Goal: Task Accomplishment & Management: Manage account settings

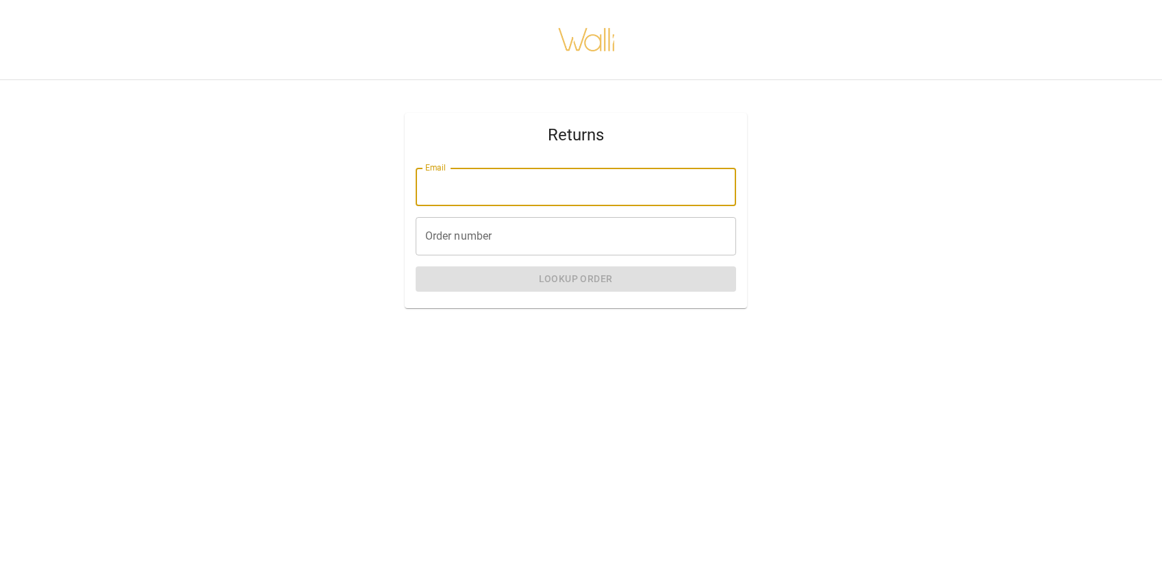
click at [447, 190] on input "Email" at bounding box center [576, 187] width 320 height 38
type input "**********"
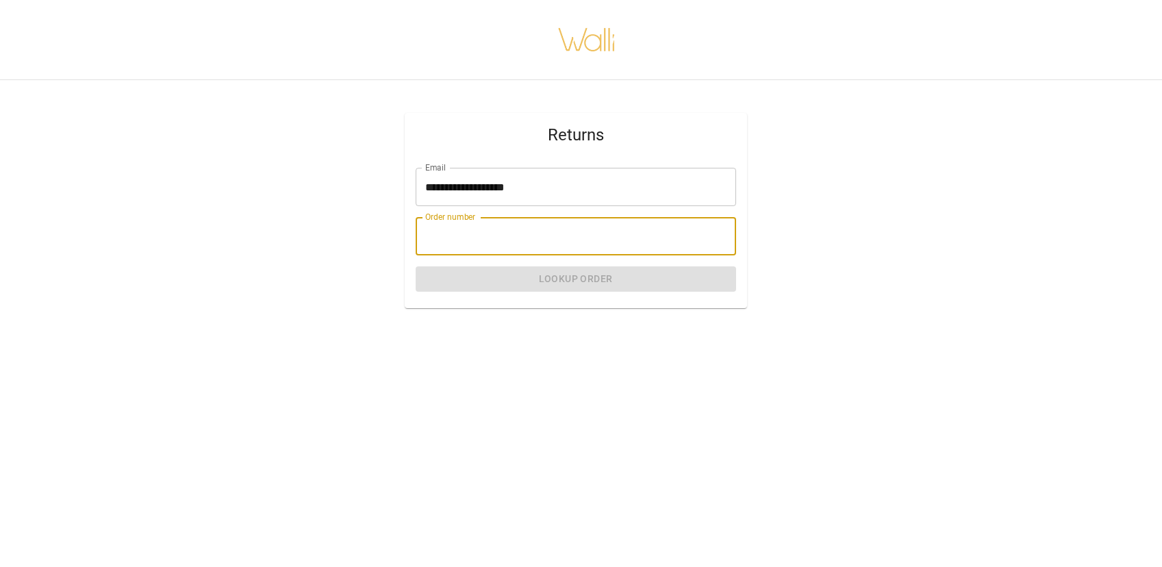
click at [485, 237] on input "Order number" at bounding box center [576, 236] width 320 height 38
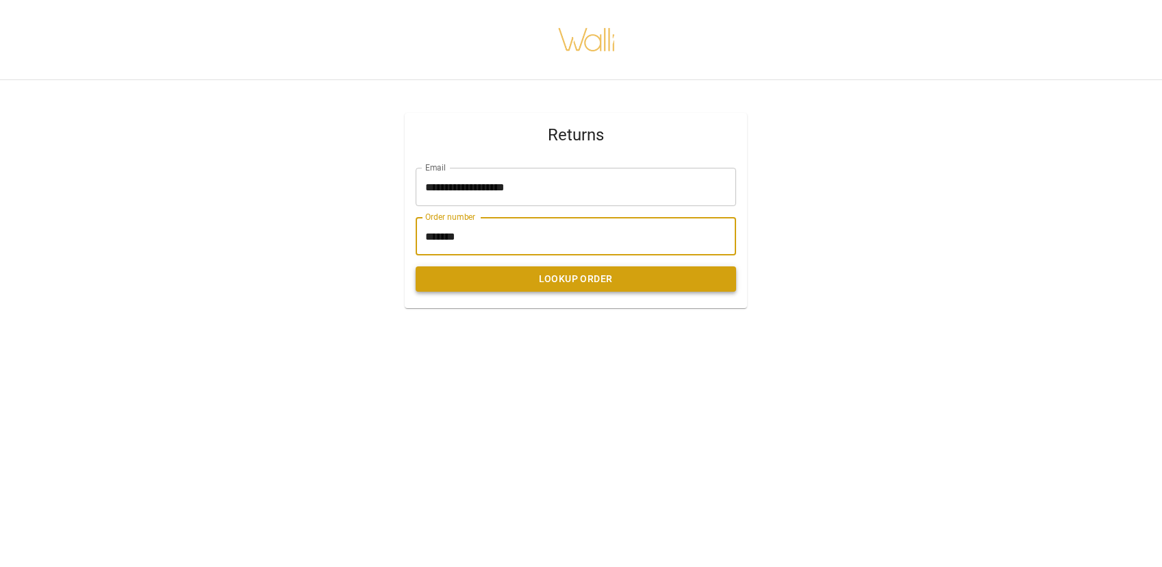
type input "*******"
click at [574, 280] on button "Lookup Order" at bounding box center [576, 278] width 320 height 25
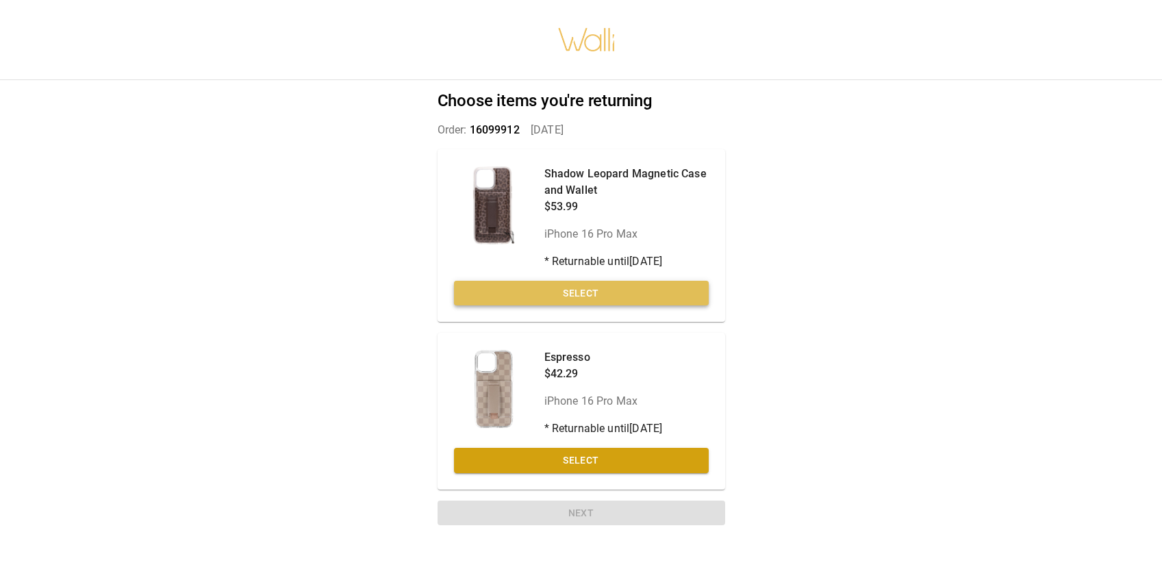
click at [580, 283] on button "Select" at bounding box center [581, 293] width 255 height 25
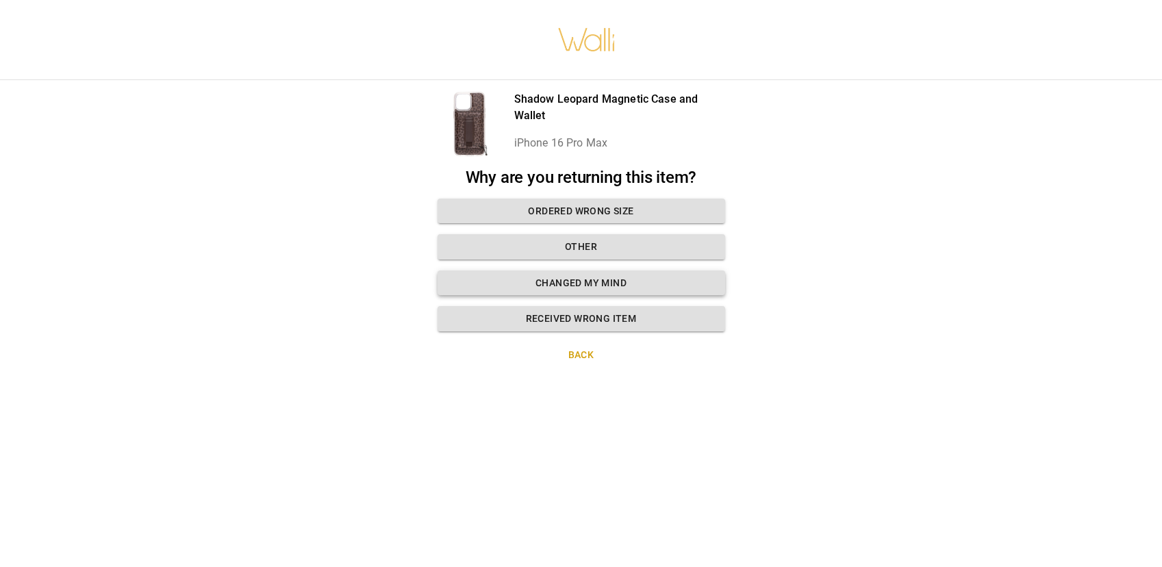
click at [595, 281] on button "Changed my mind" at bounding box center [581, 282] width 288 height 25
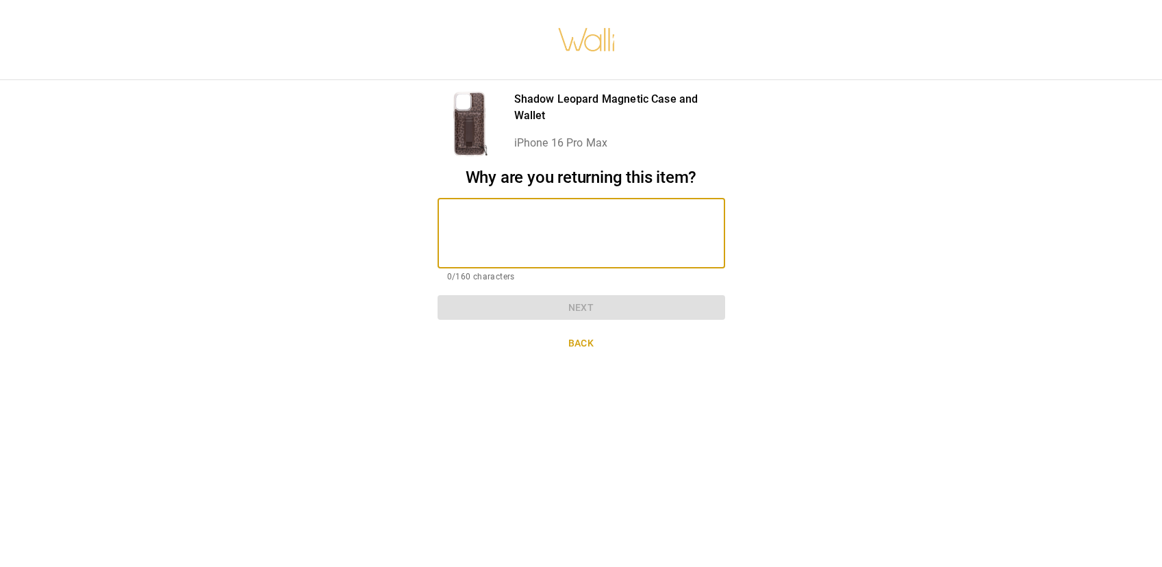
click at [557, 222] on textarea at bounding box center [581, 232] width 268 height 47
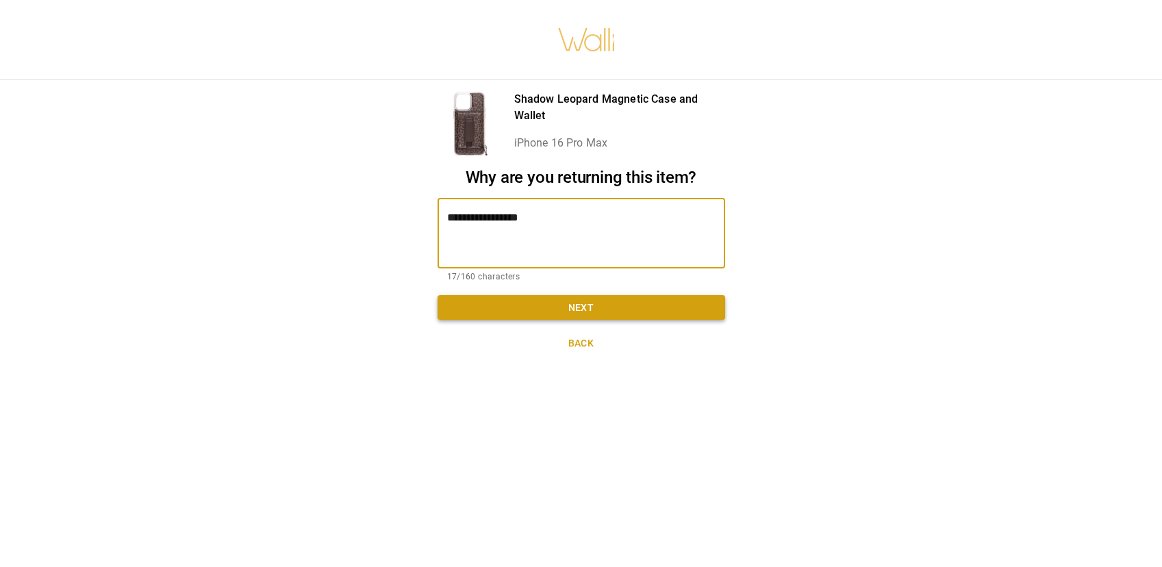
type textarea "**********"
click at [570, 307] on button "Next" at bounding box center [581, 307] width 288 height 25
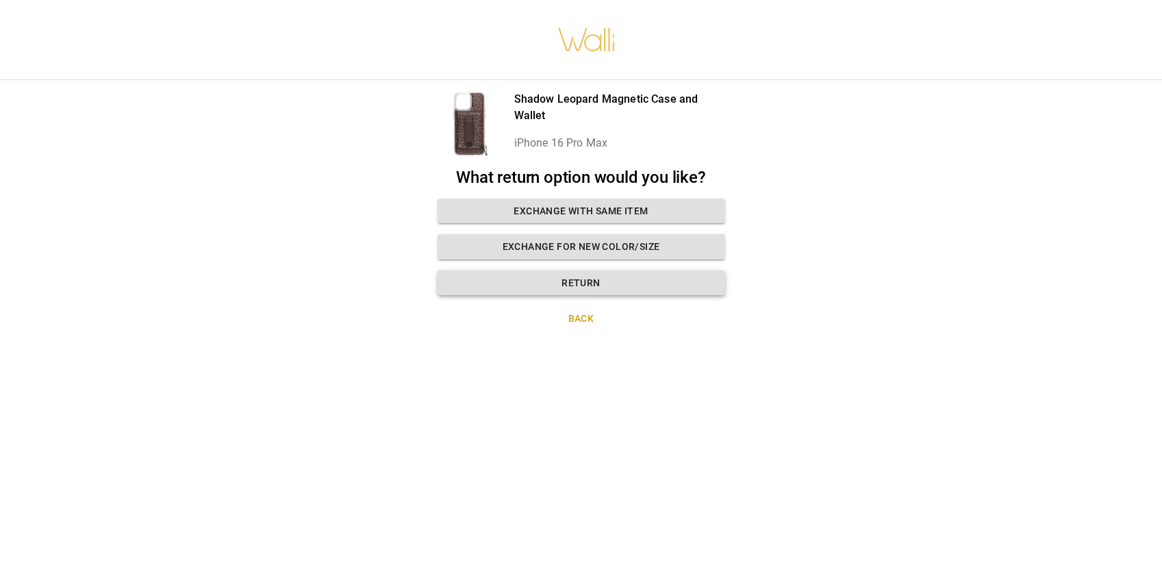
click at [583, 281] on button "Return" at bounding box center [581, 282] width 288 height 25
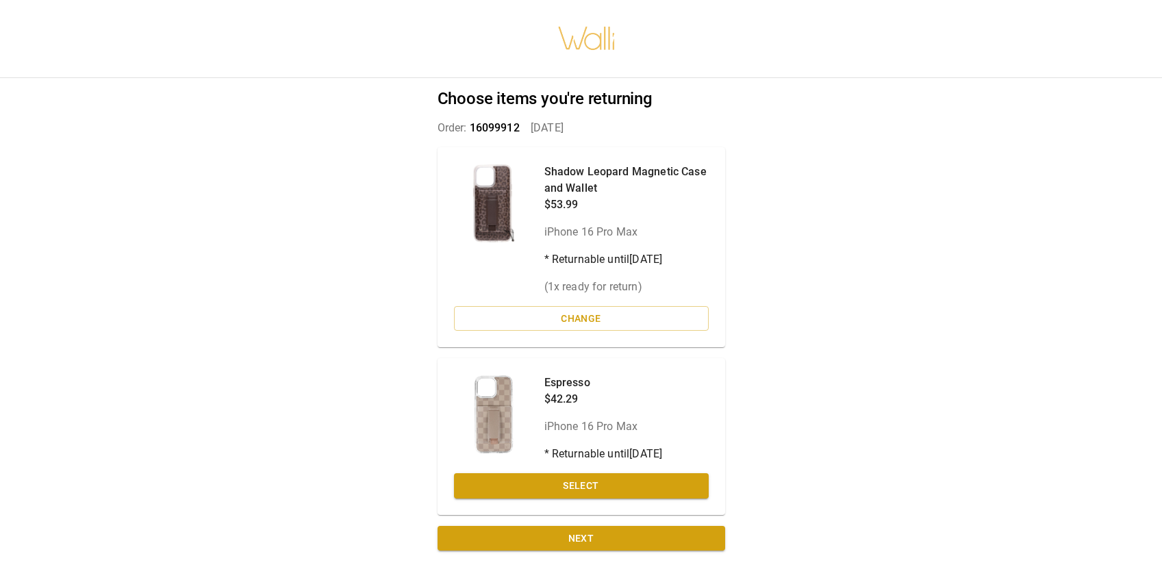
scroll to position [10, 0]
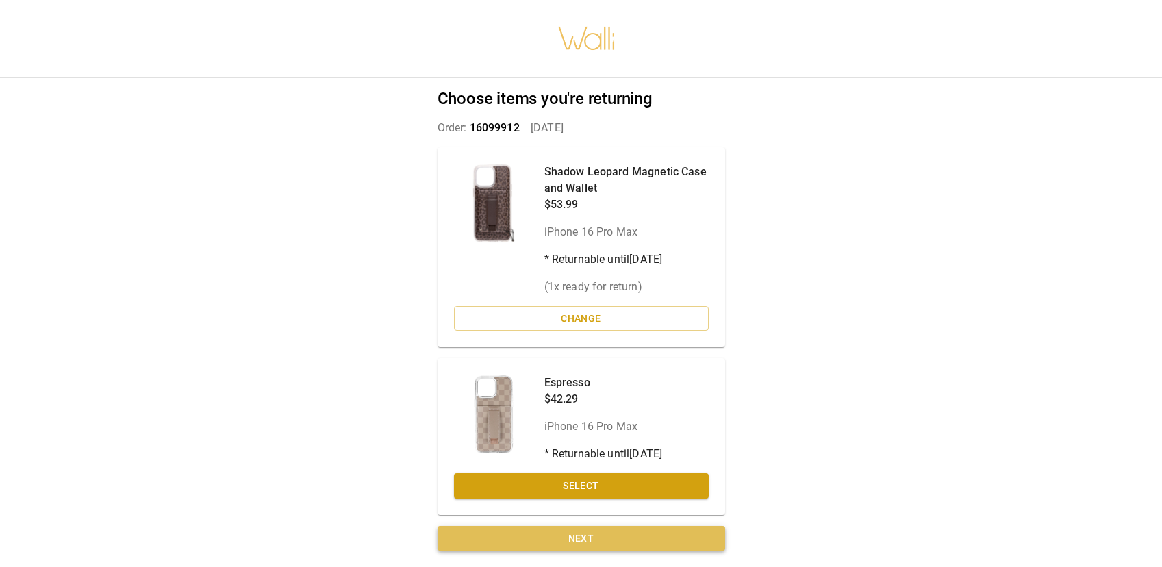
click at [562, 532] on button "Next" at bounding box center [581, 538] width 288 height 25
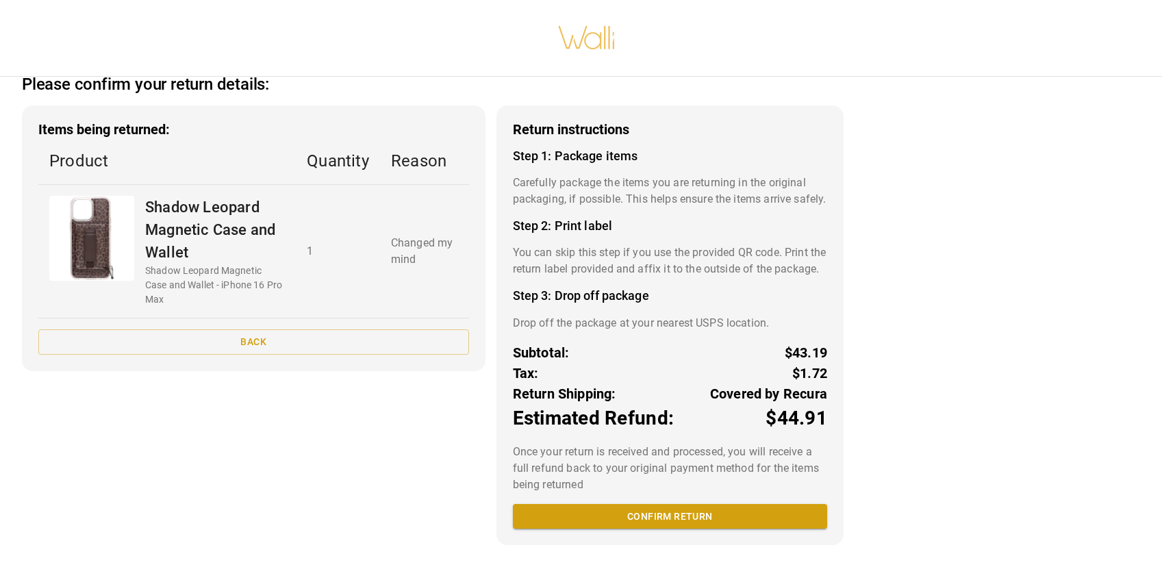
scroll to position [44, 0]
click at [665, 515] on button "Confirm return" at bounding box center [670, 516] width 314 height 25
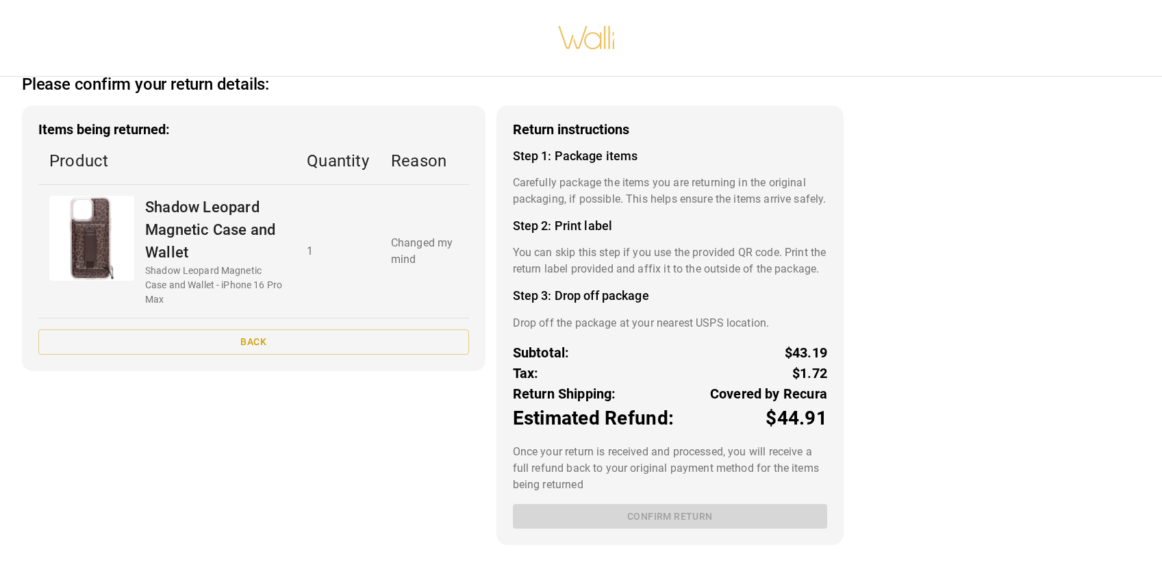
scroll to position [10, 0]
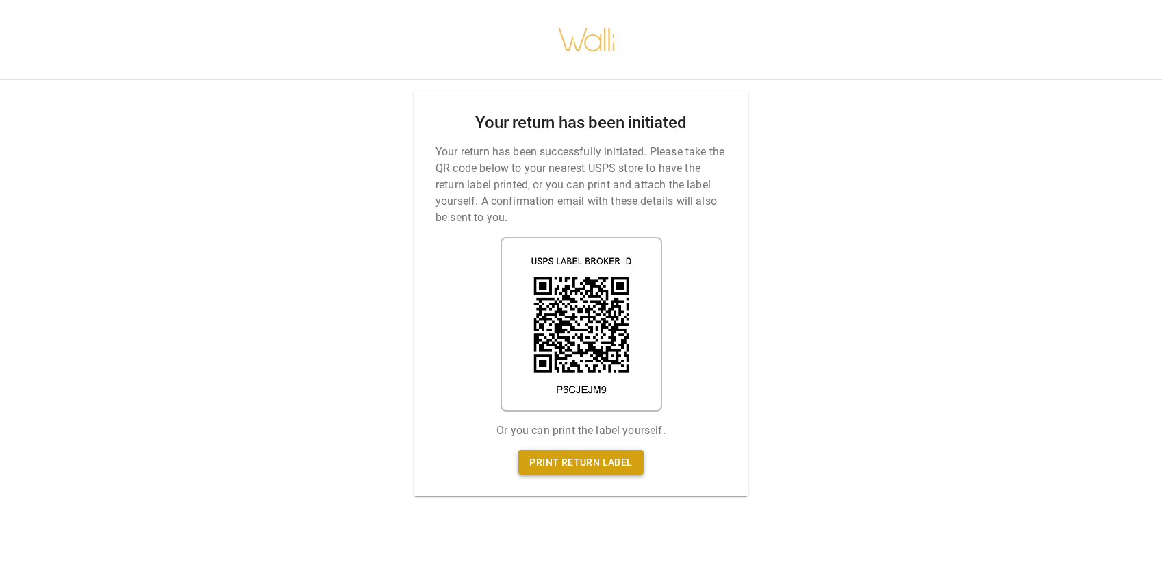
click at [570, 450] on link "Print return label" at bounding box center [580, 462] width 125 height 25
